Goal: Find specific page/section: Find specific page/section

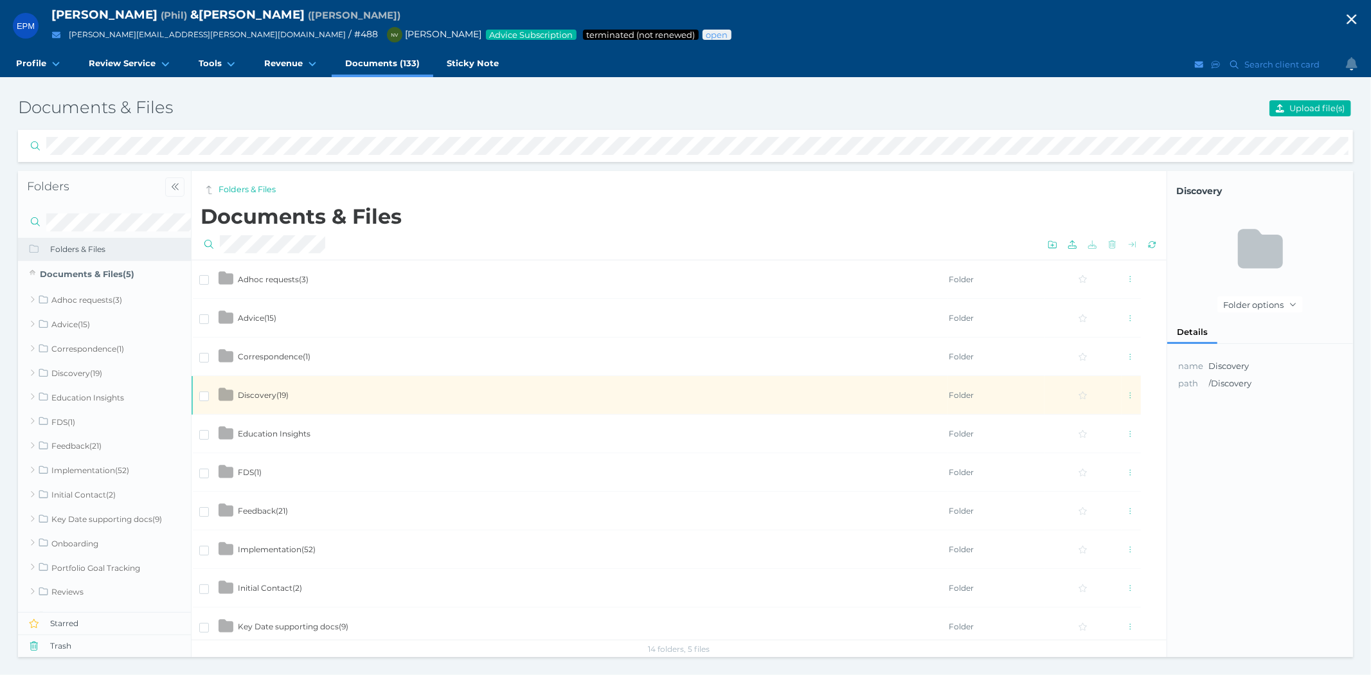
click at [1357, 18] on icon "button" at bounding box center [1351, 19] width 15 height 19
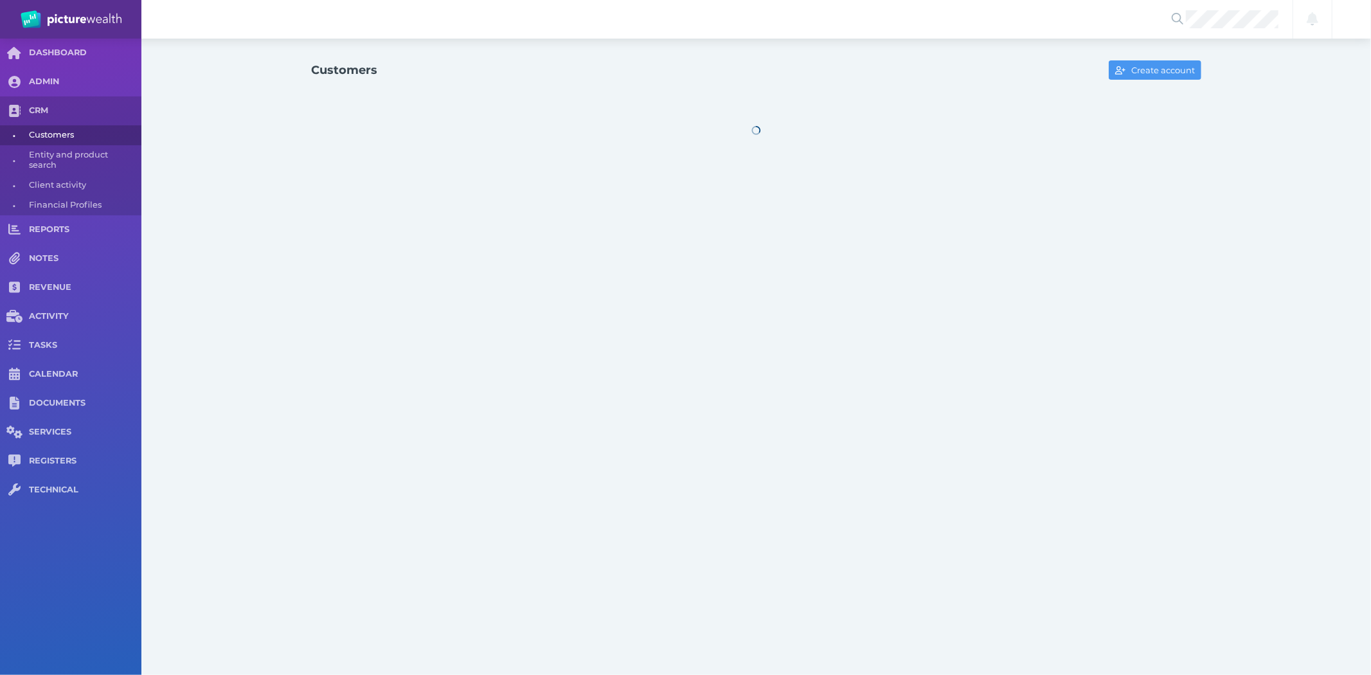
select select "25"
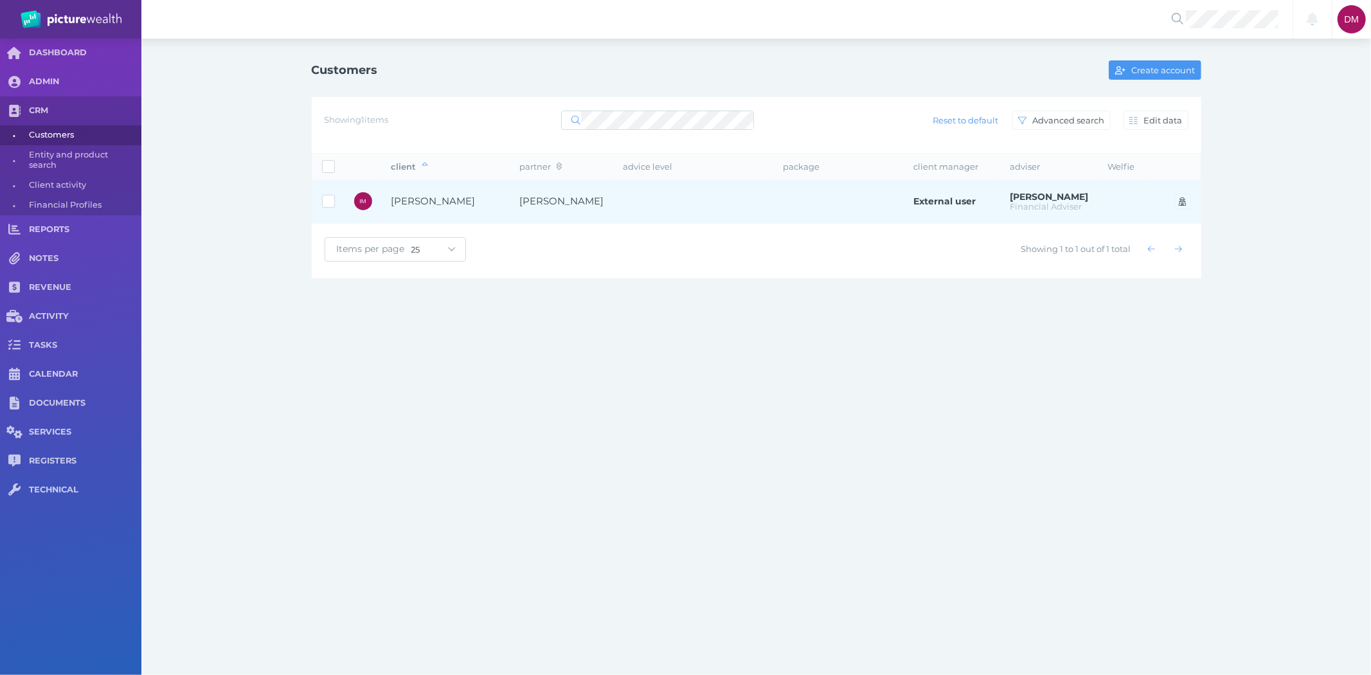
click at [432, 201] on span "[PERSON_NAME]" at bounding box center [445, 201] width 109 height 15
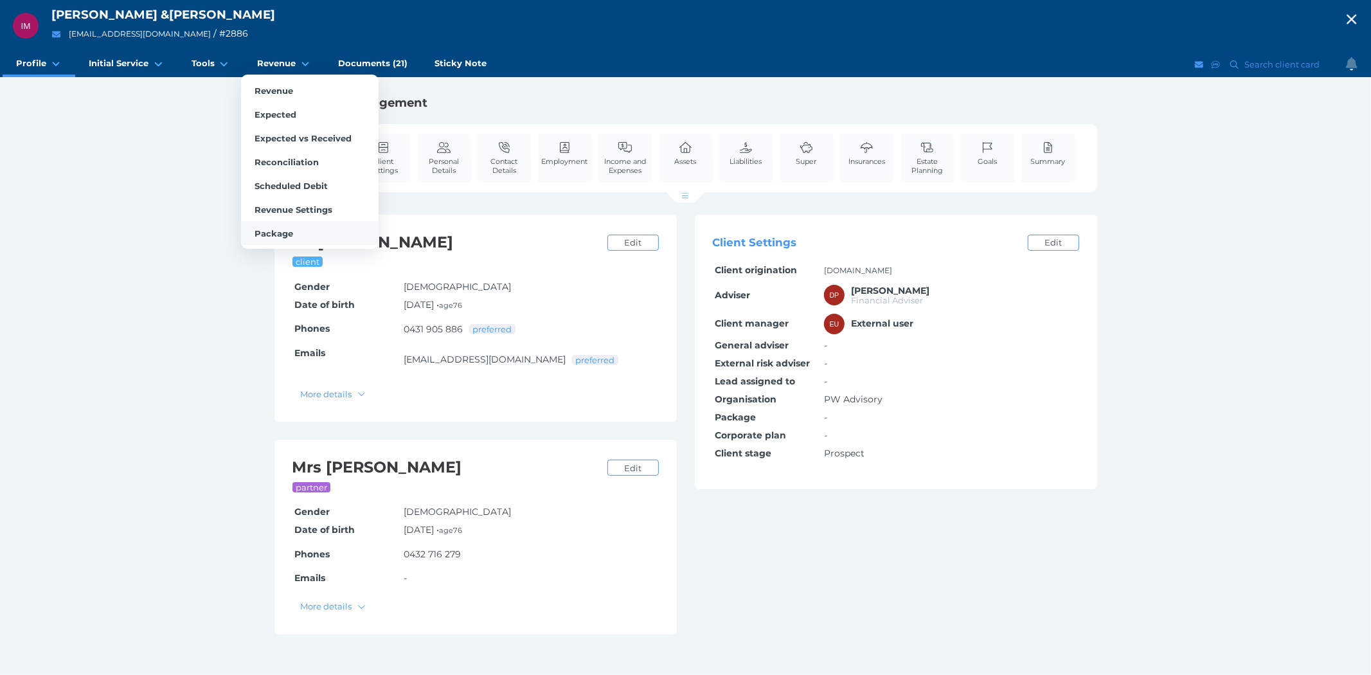
click at [275, 228] on span "Package" at bounding box center [274, 233] width 39 height 10
